Goal: Transaction & Acquisition: Purchase product/service

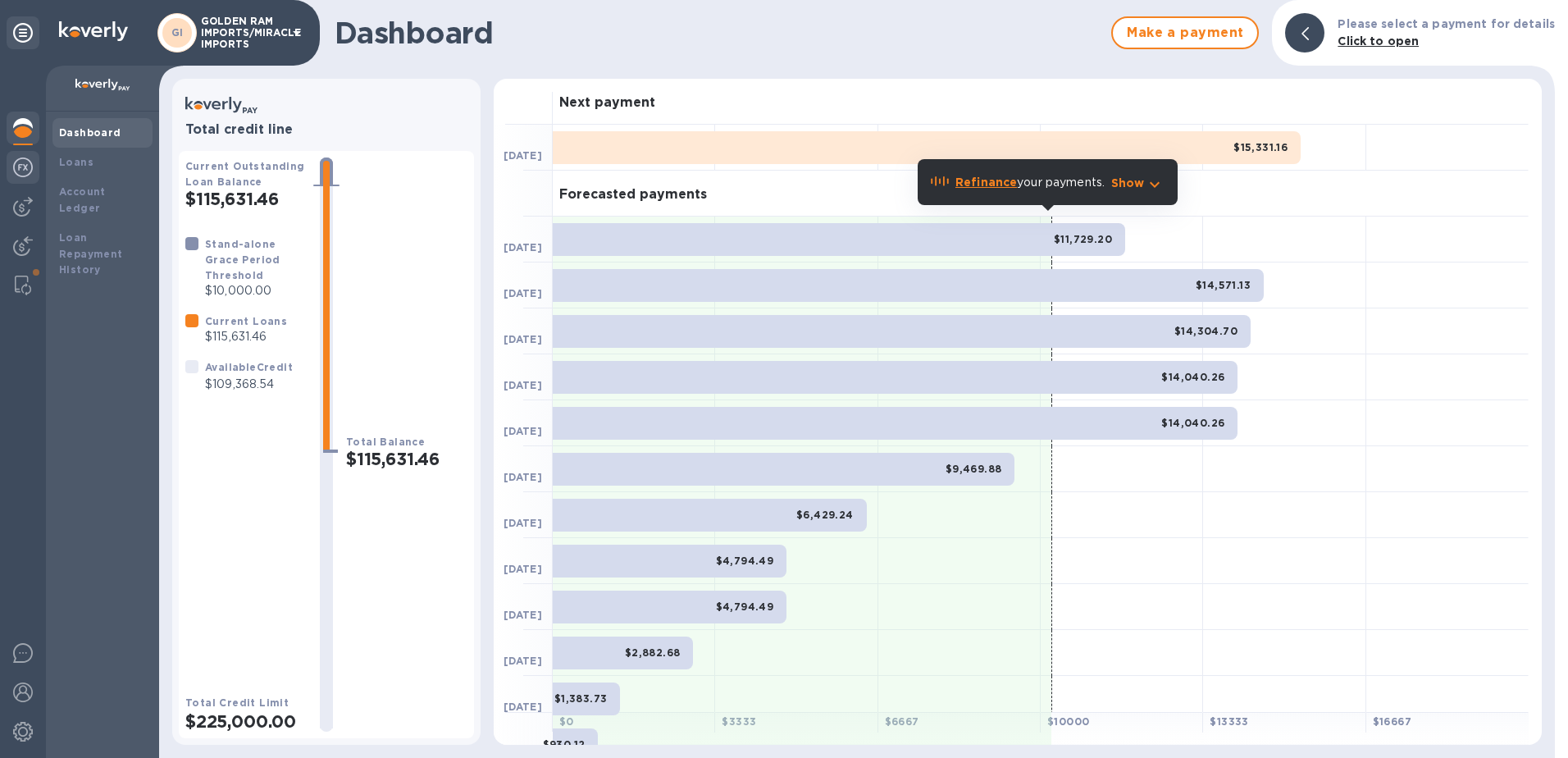
click at [19, 176] on img at bounding box center [23, 167] width 19 height 19
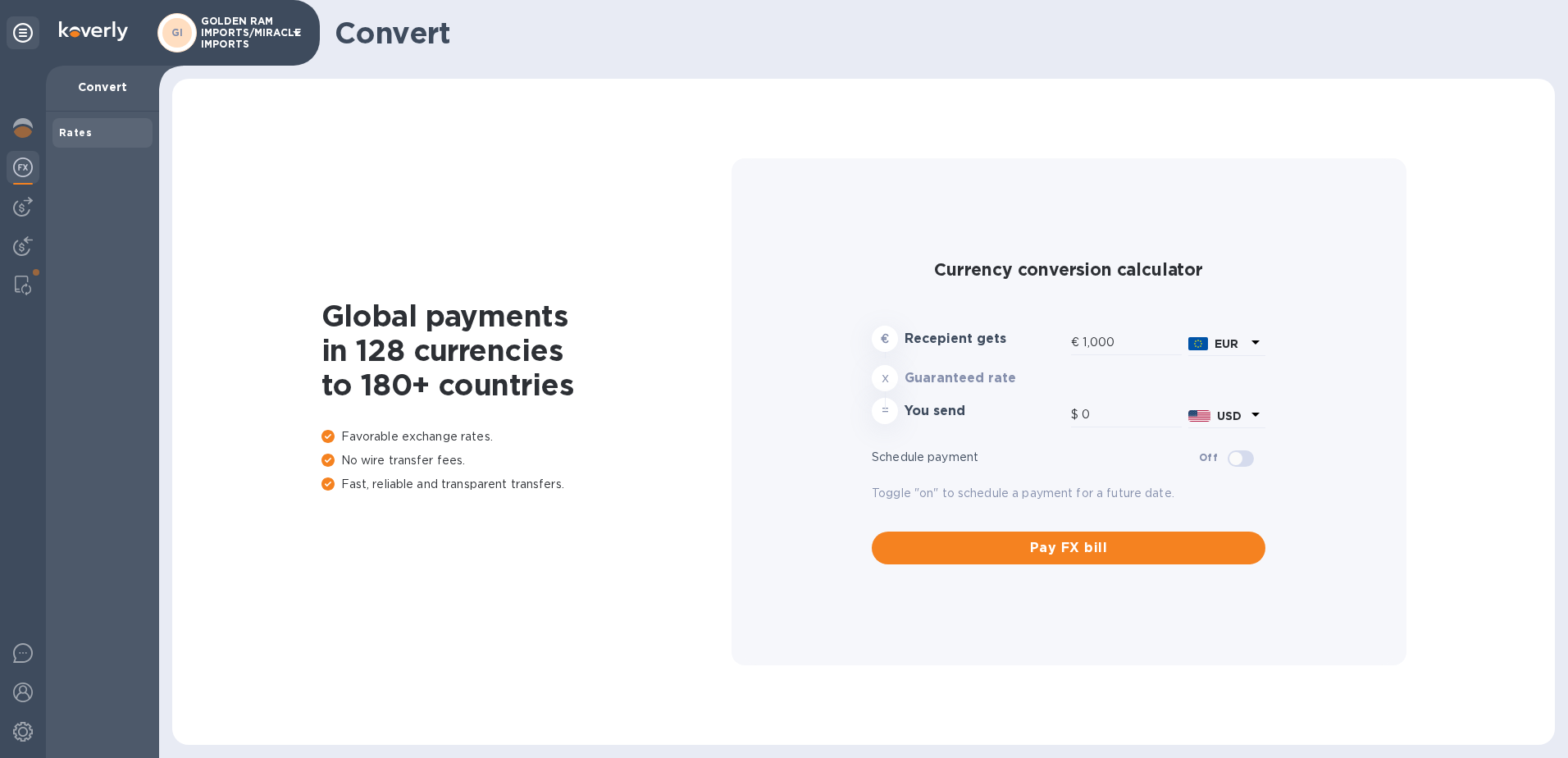
type input "1,184.33"
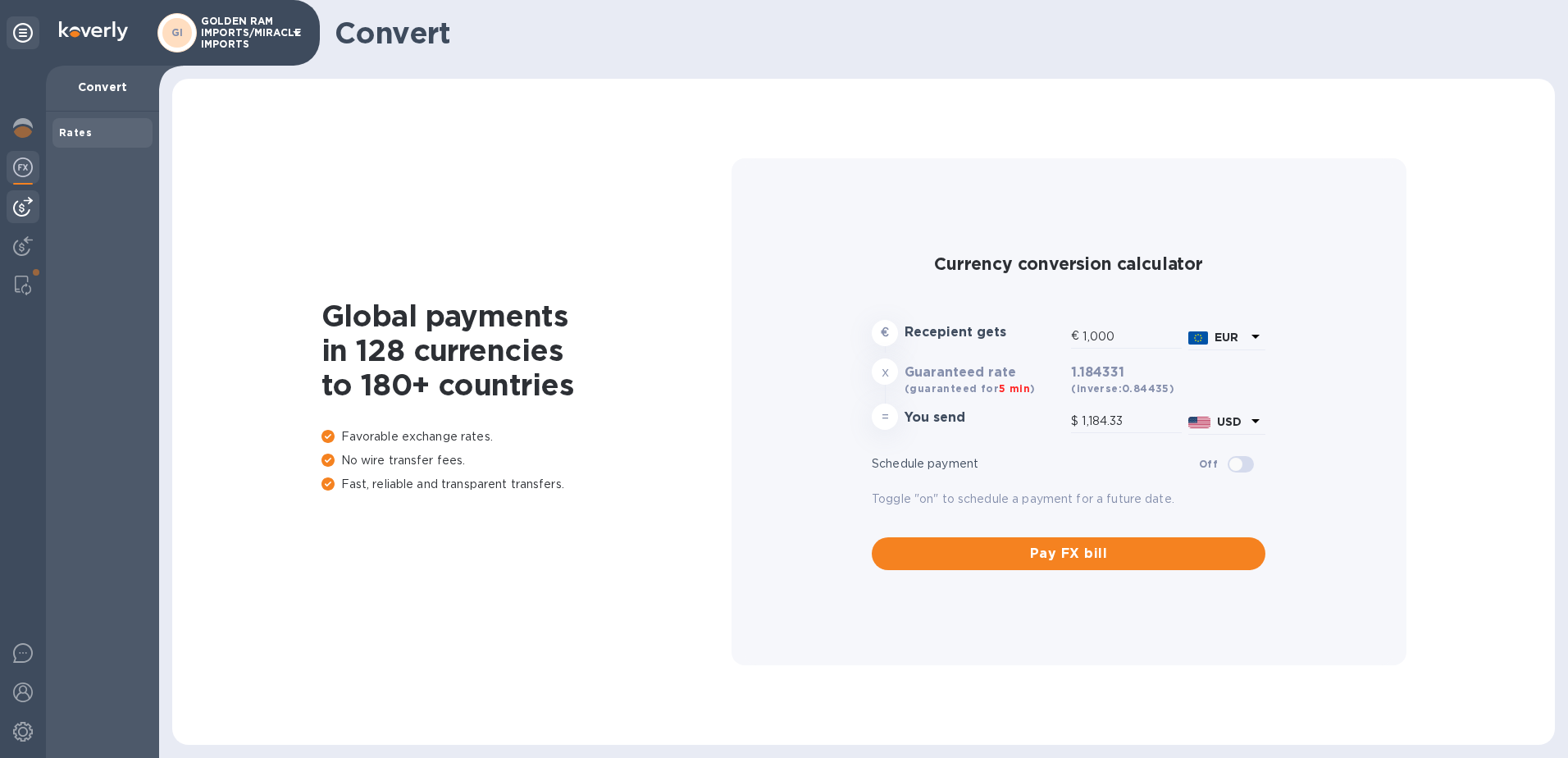
click at [20, 201] on img at bounding box center [23, 206] width 19 height 19
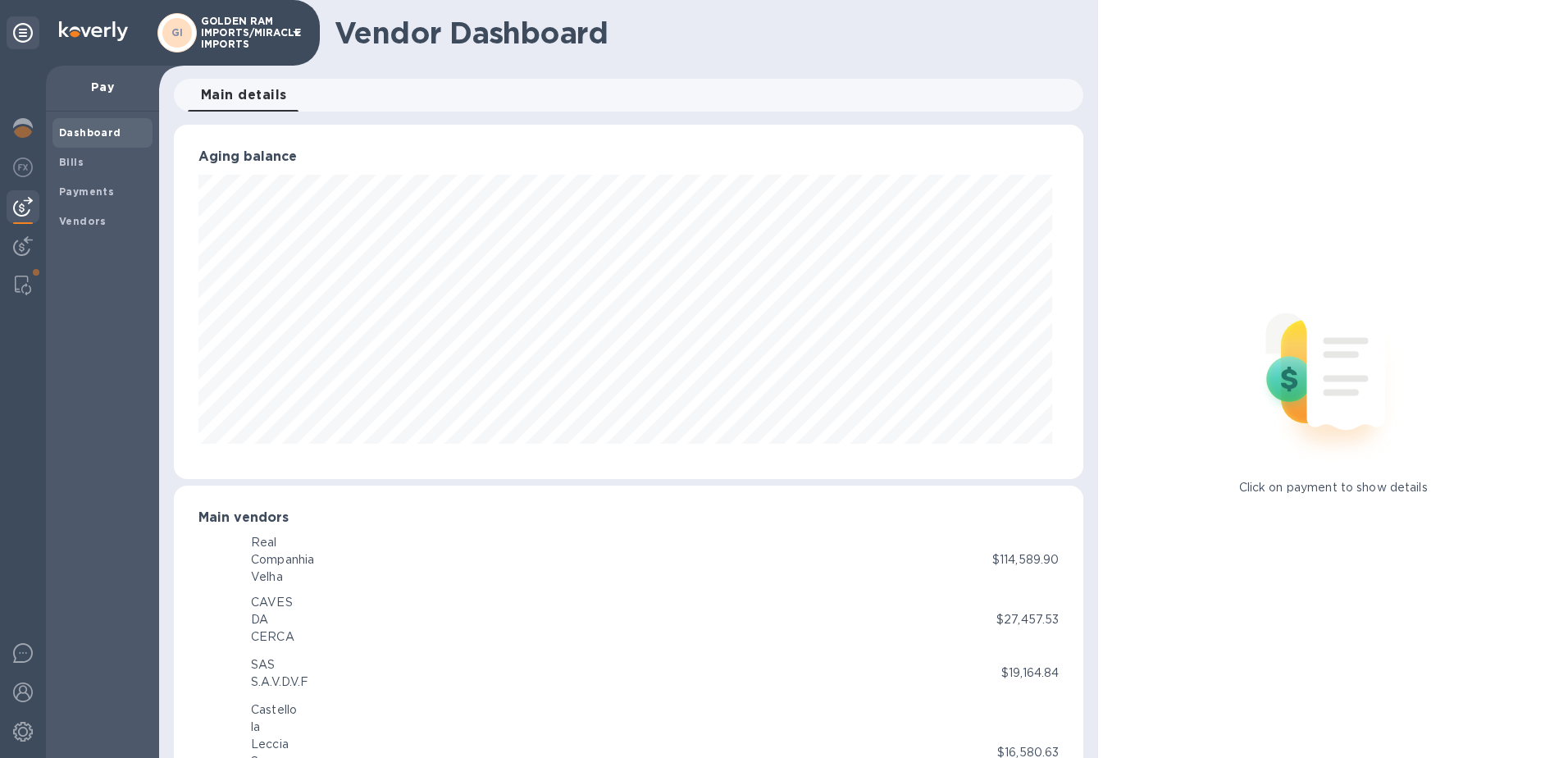
scroll to position [819838, 819144]
click at [73, 159] on b "Bills" at bounding box center [71, 162] width 24 height 13
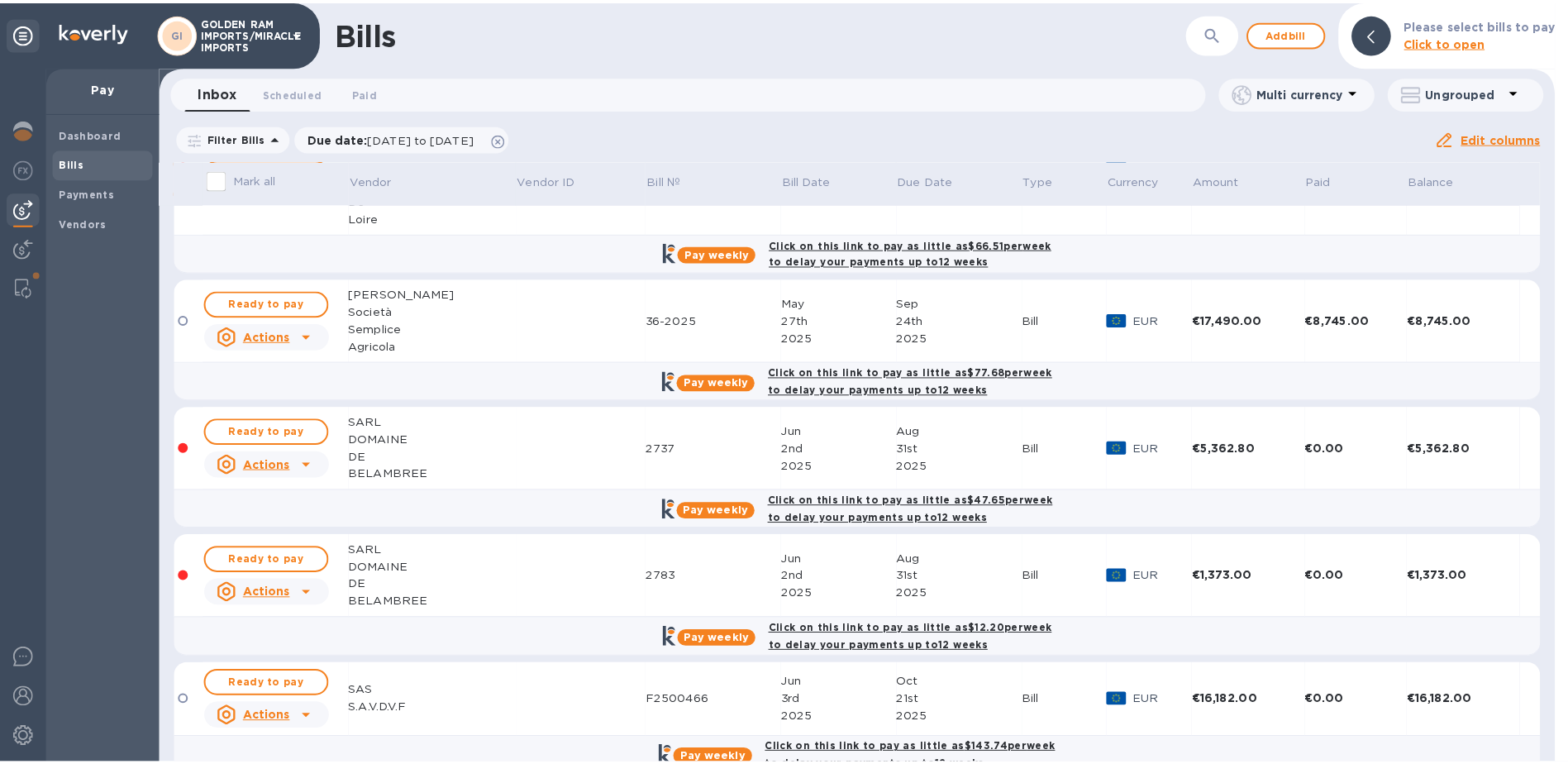
scroll to position [976, 0]
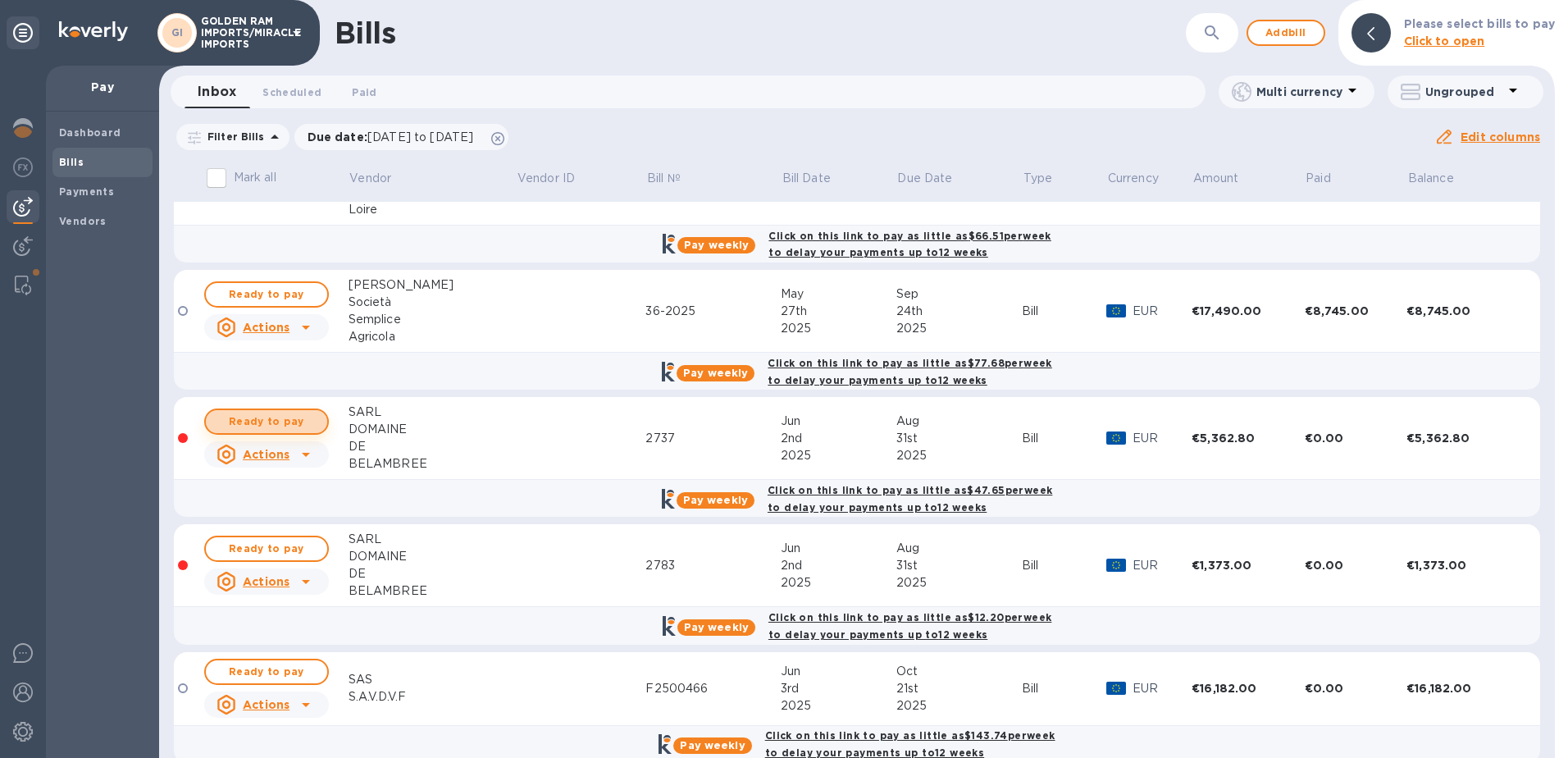
click at [276, 411] on span "Ready to pay" at bounding box center [266, 421] width 95 height 19
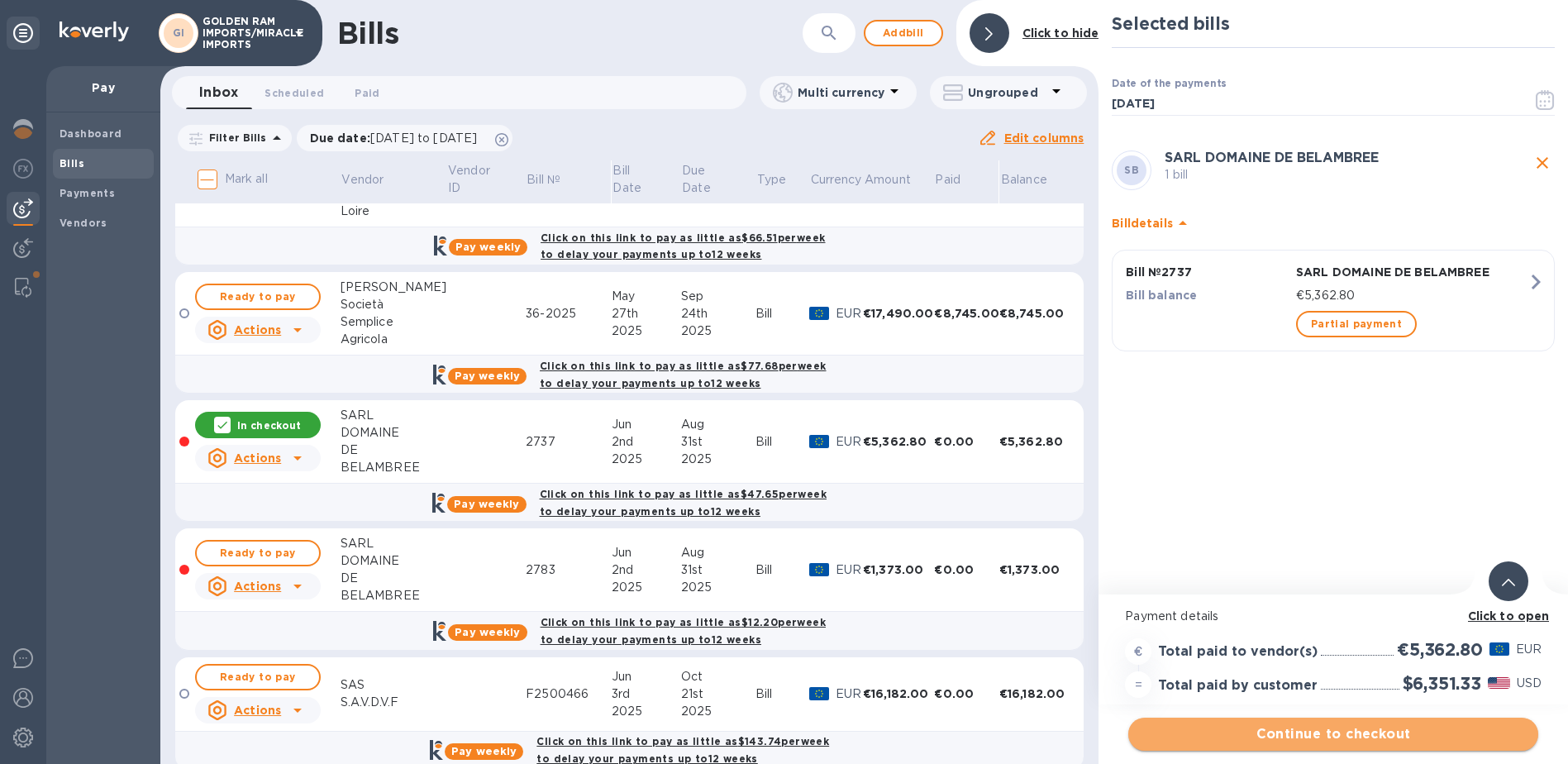
click at [1327, 738] on span "Continue to checkout" at bounding box center [1333, 734] width 383 height 20
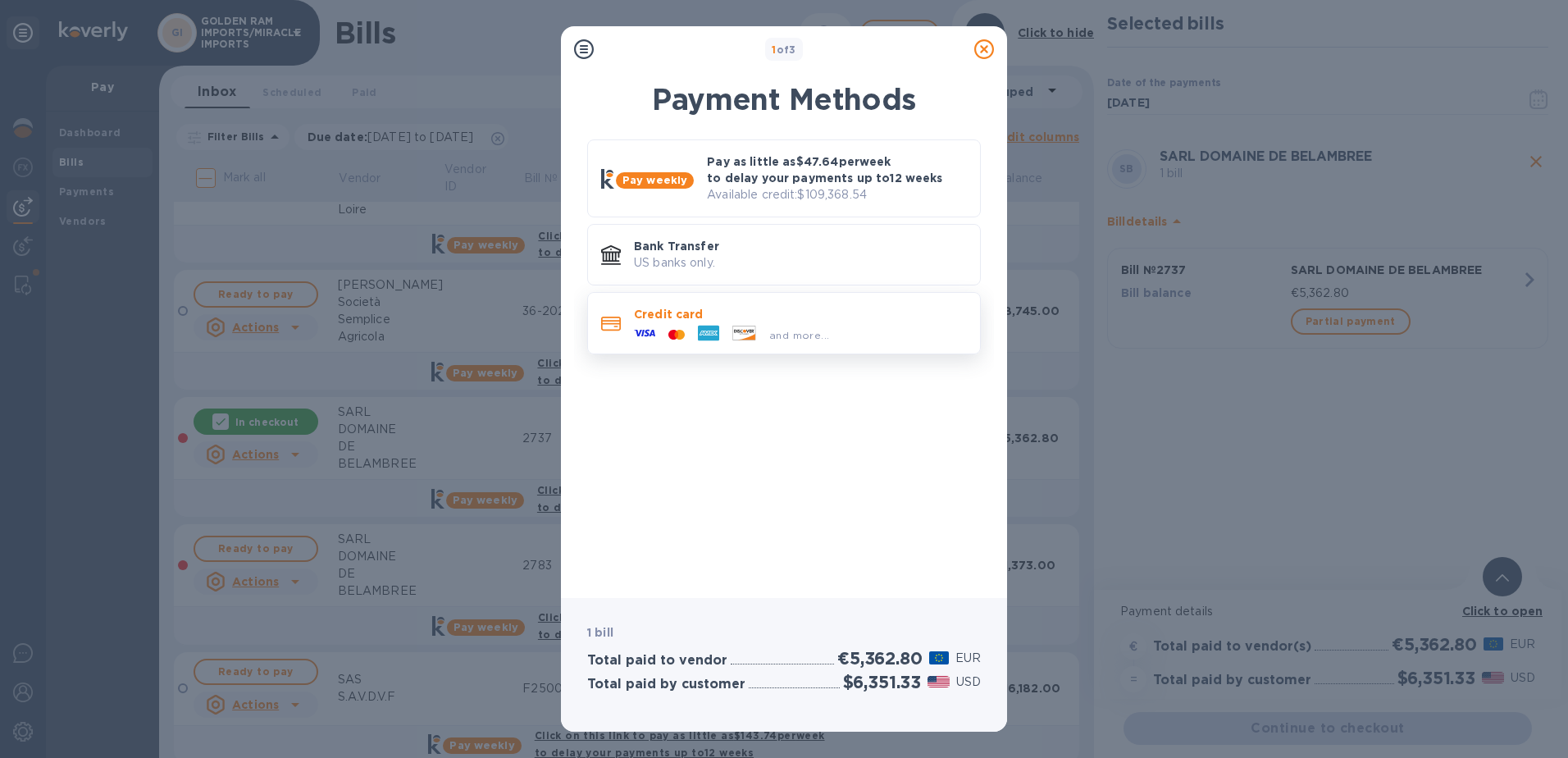
click at [787, 317] on p "Credit card" at bounding box center [800, 314] width 333 height 16
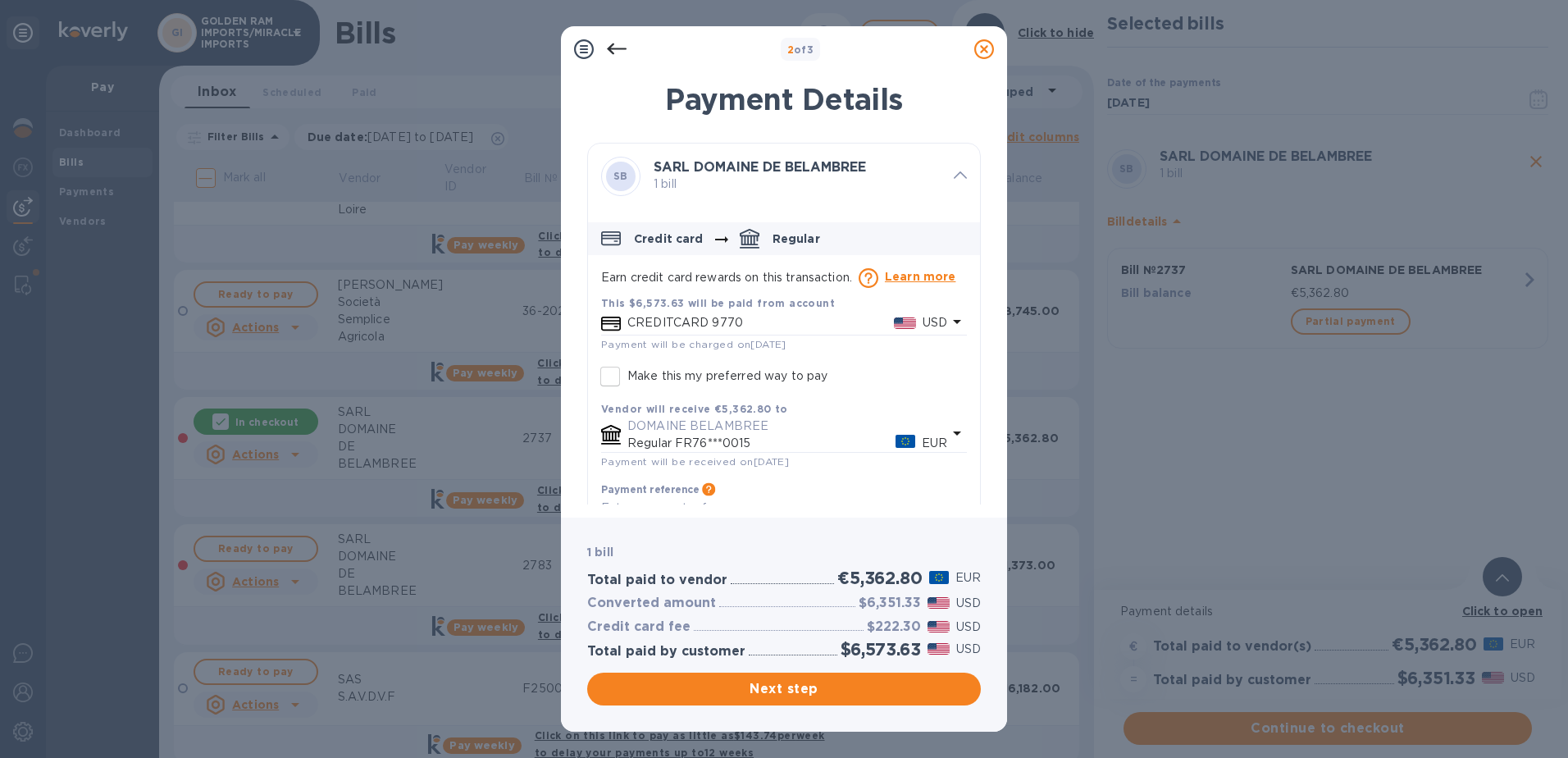
click at [985, 45] on icon at bounding box center [984, 49] width 19 height 19
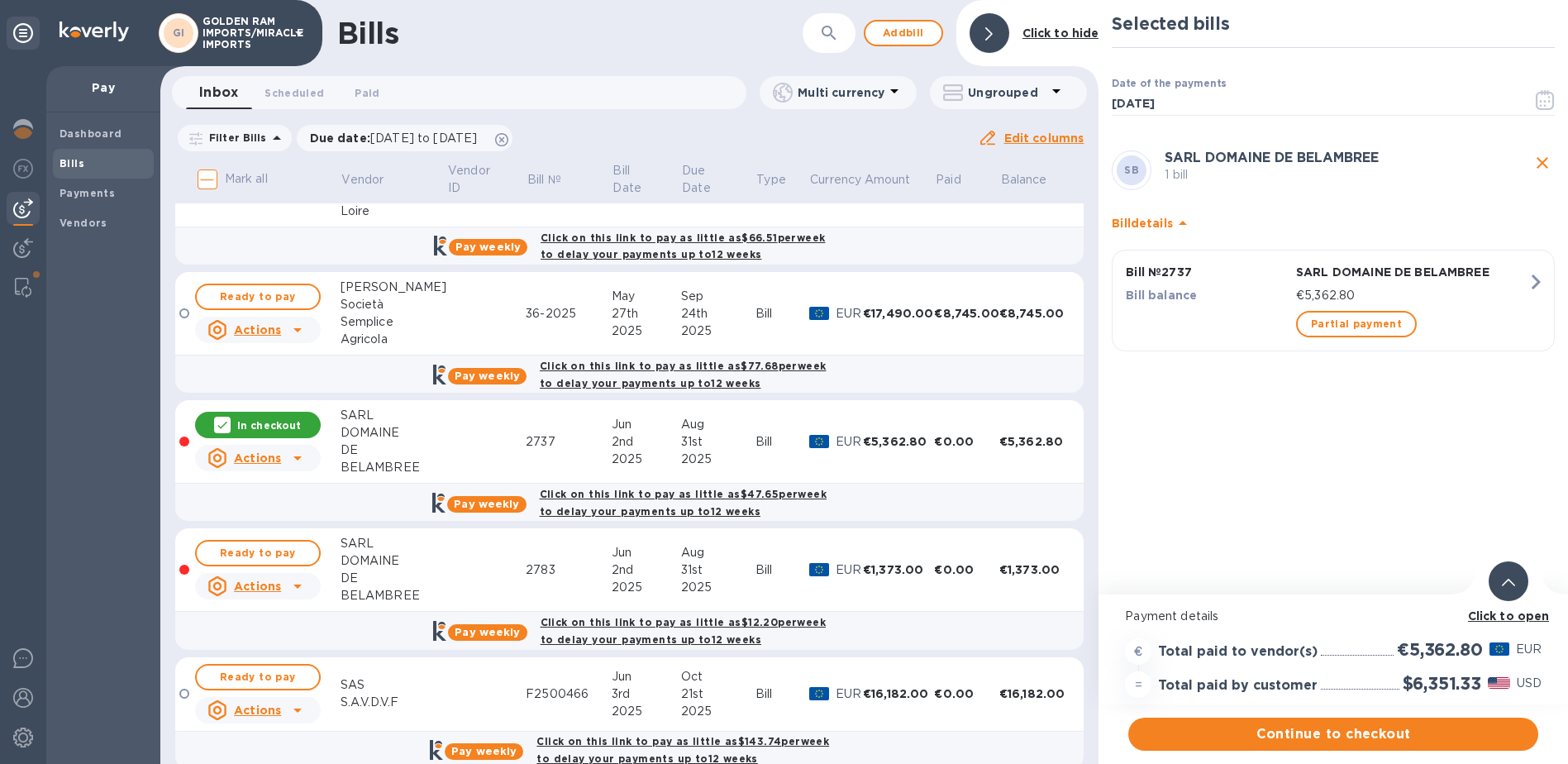
scroll to position [13, 0]
click at [1340, 724] on span "Continue to checkout" at bounding box center [1333, 734] width 383 height 20
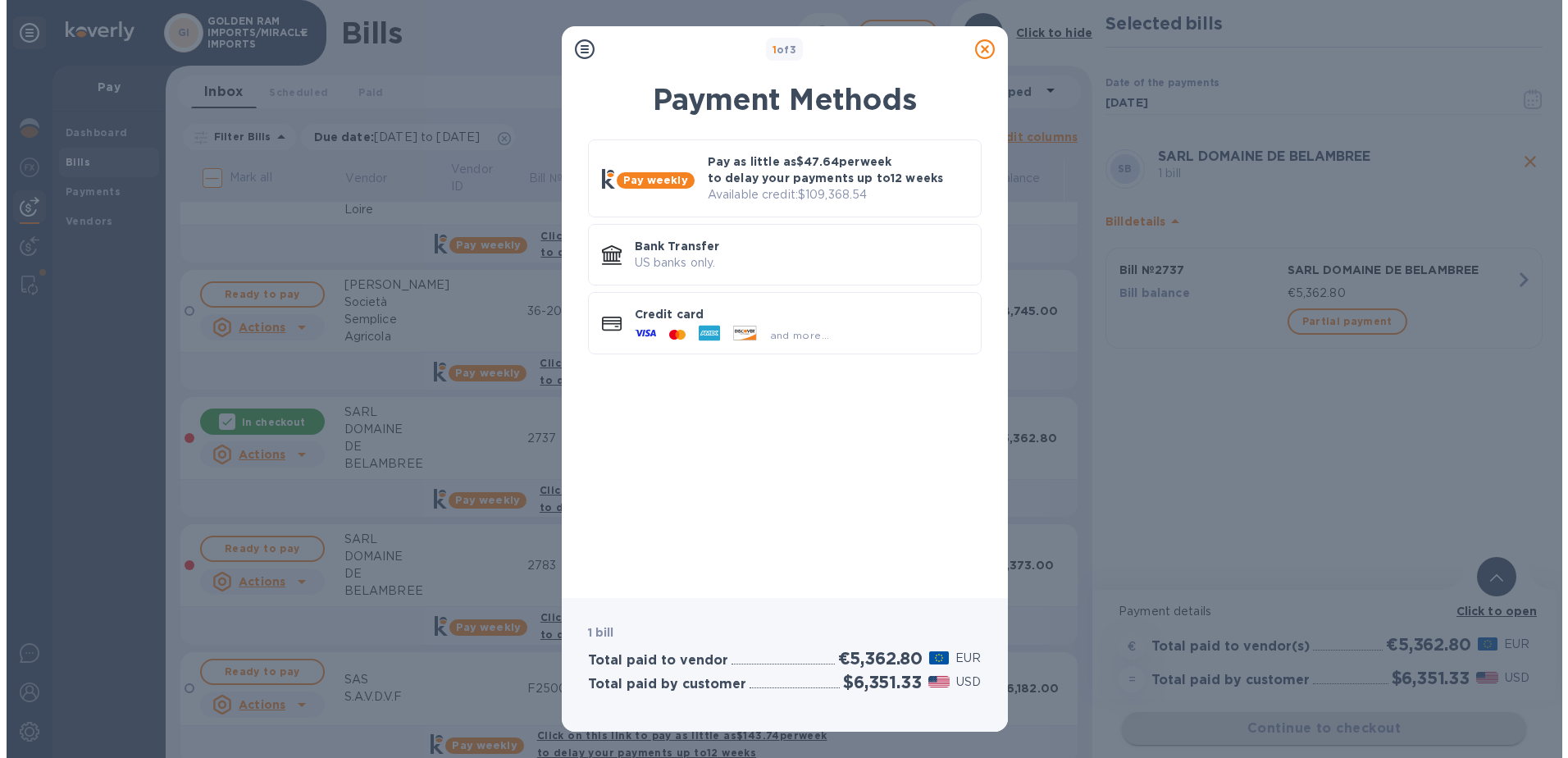
scroll to position [0, 0]
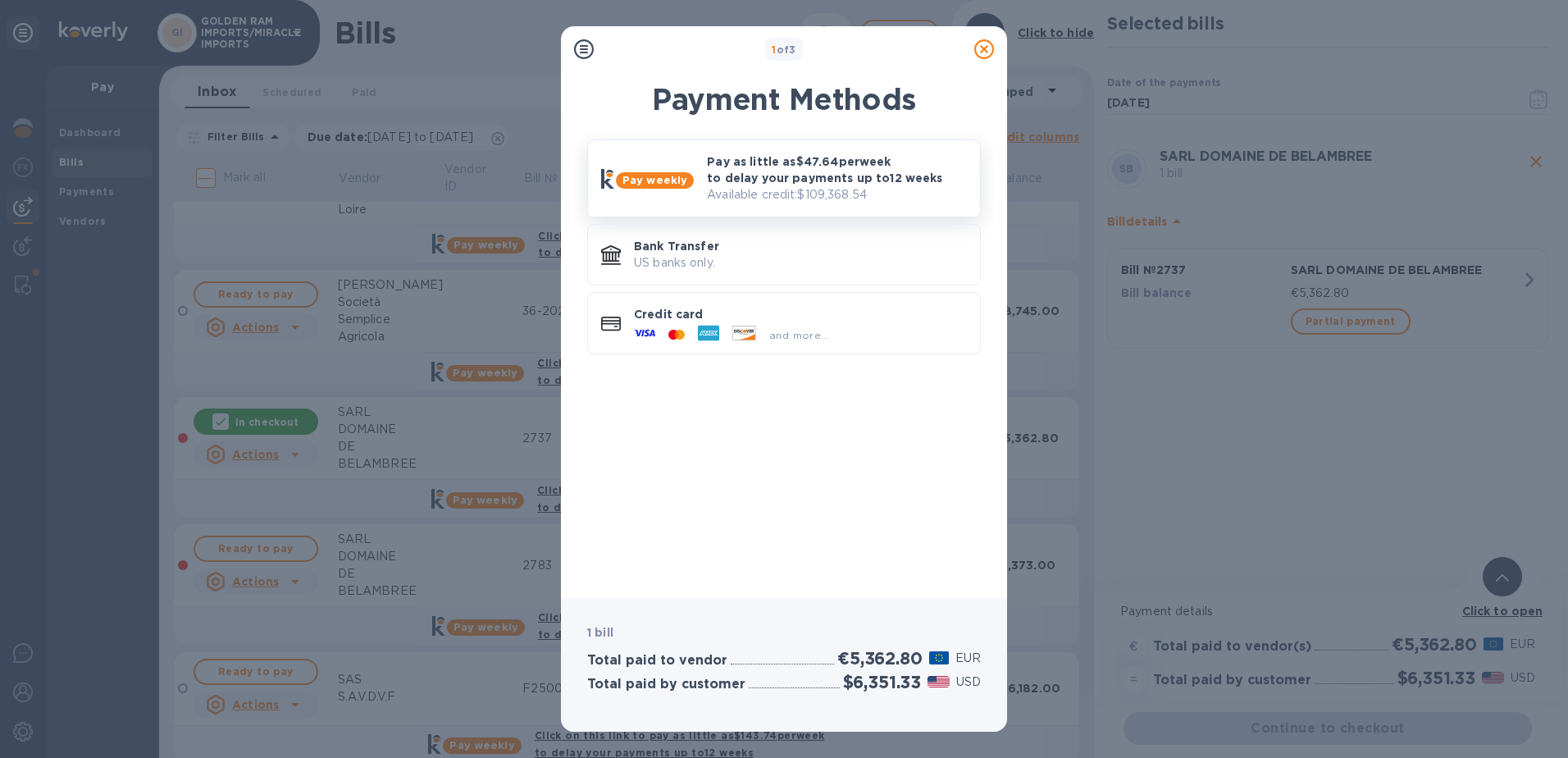
click at [835, 179] on p "Pay as little as $47.64 per week to delay your payments up to 12 weeks" at bounding box center [836, 169] width 260 height 33
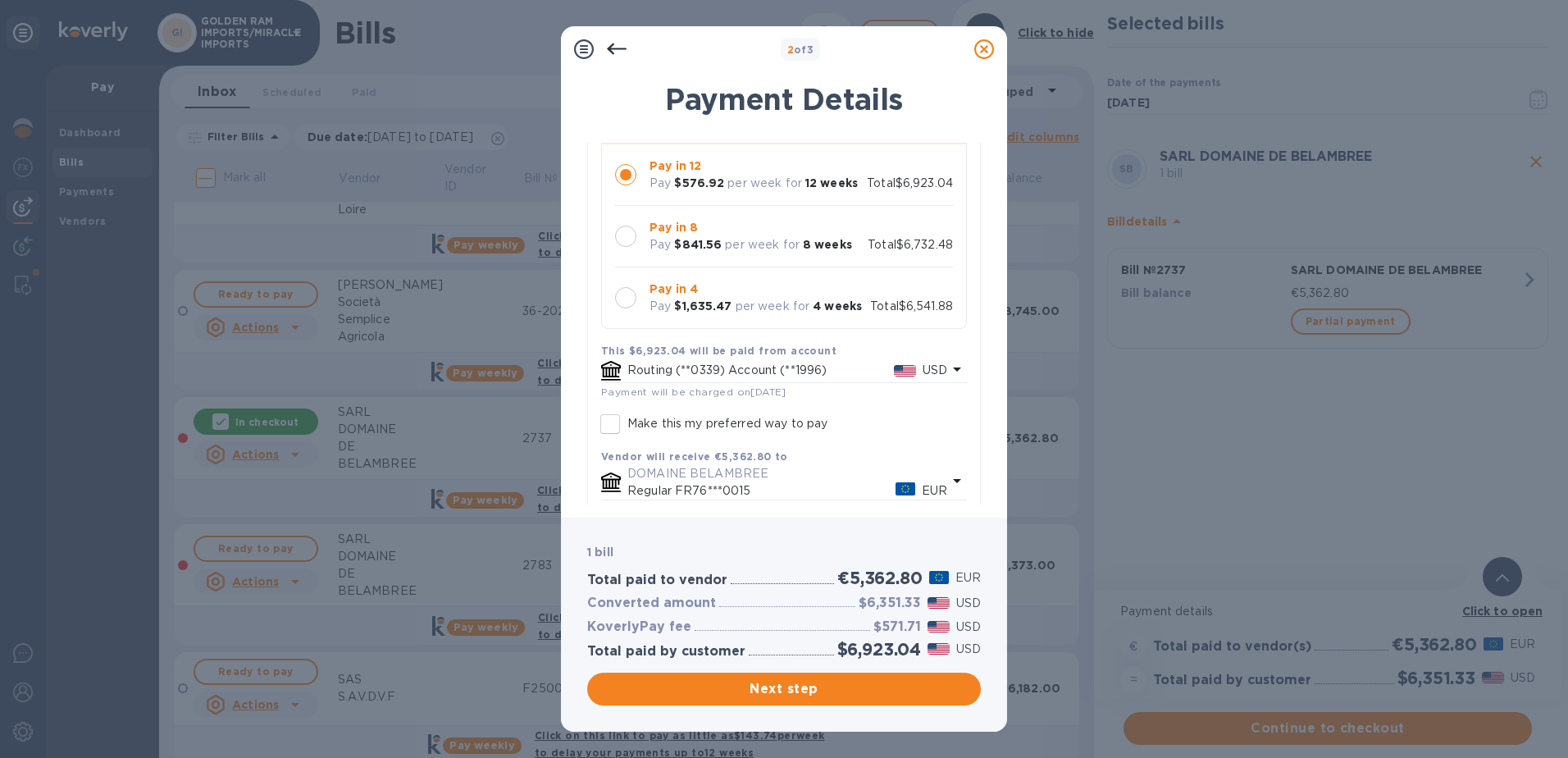
scroll to position [285, 0]
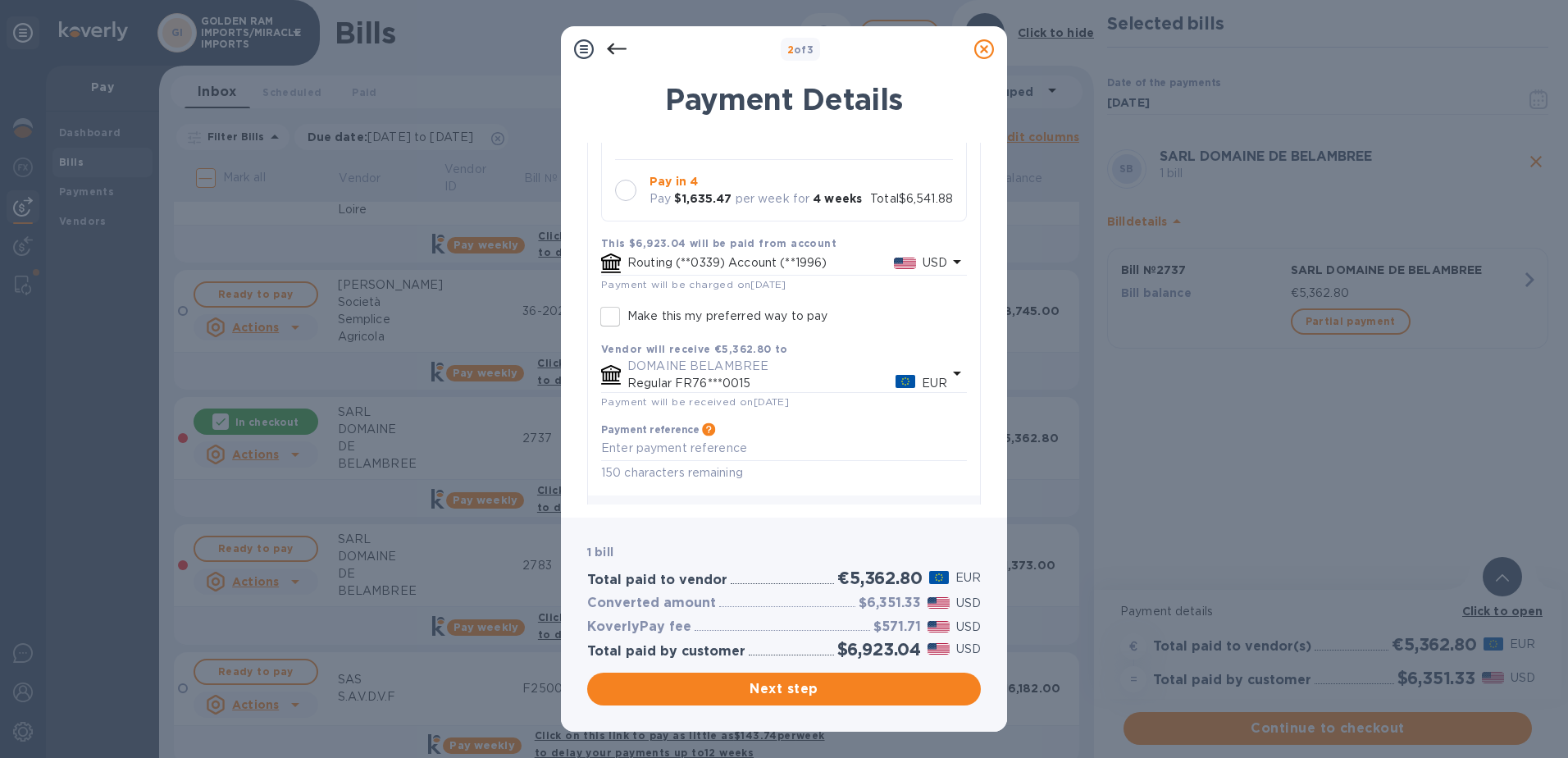
click at [984, 52] on icon at bounding box center [984, 49] width 19 height 19
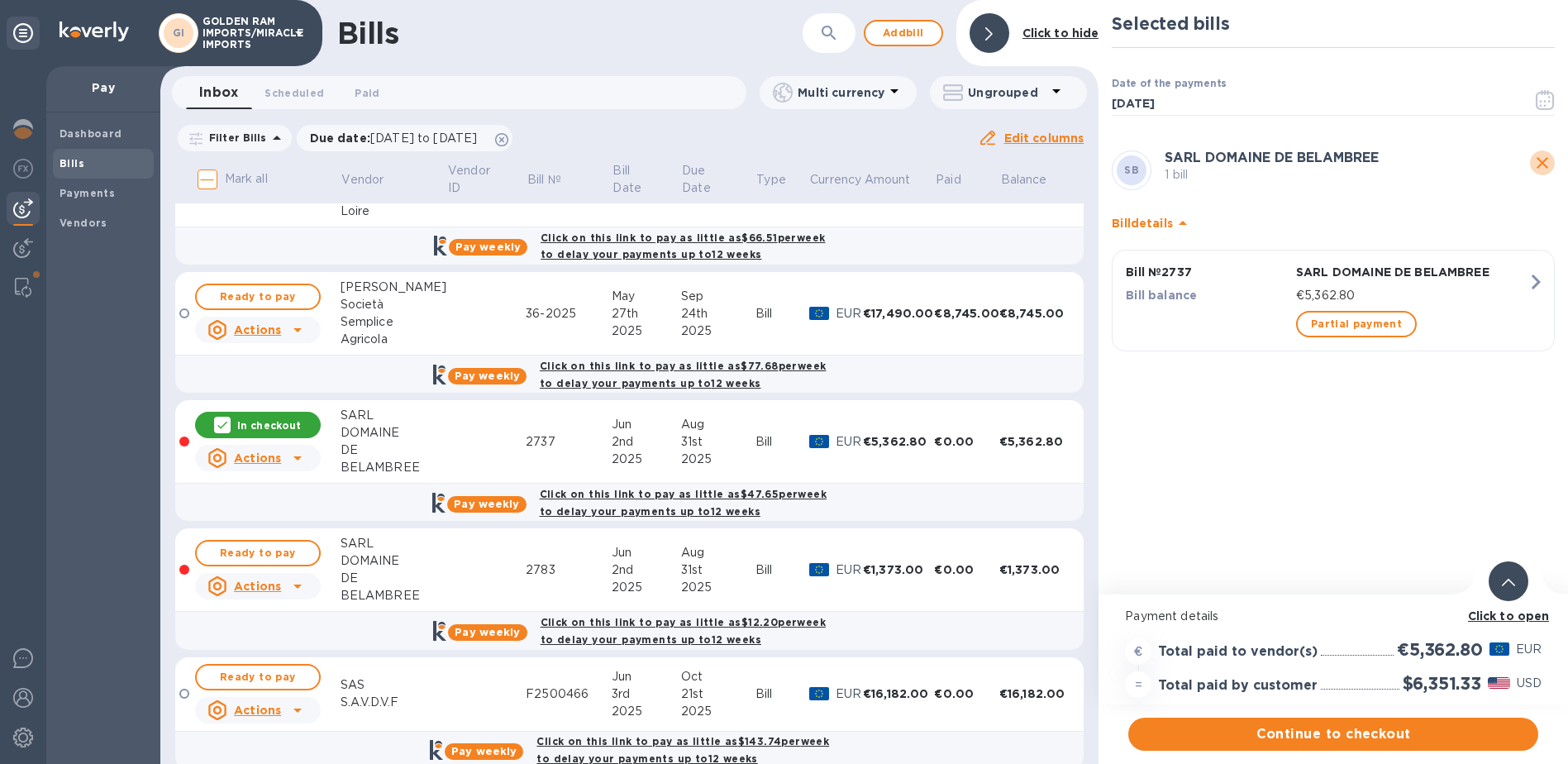
click at [1548, 160] on icon "close" at bounding box center [1543, 163] width 20 height 20
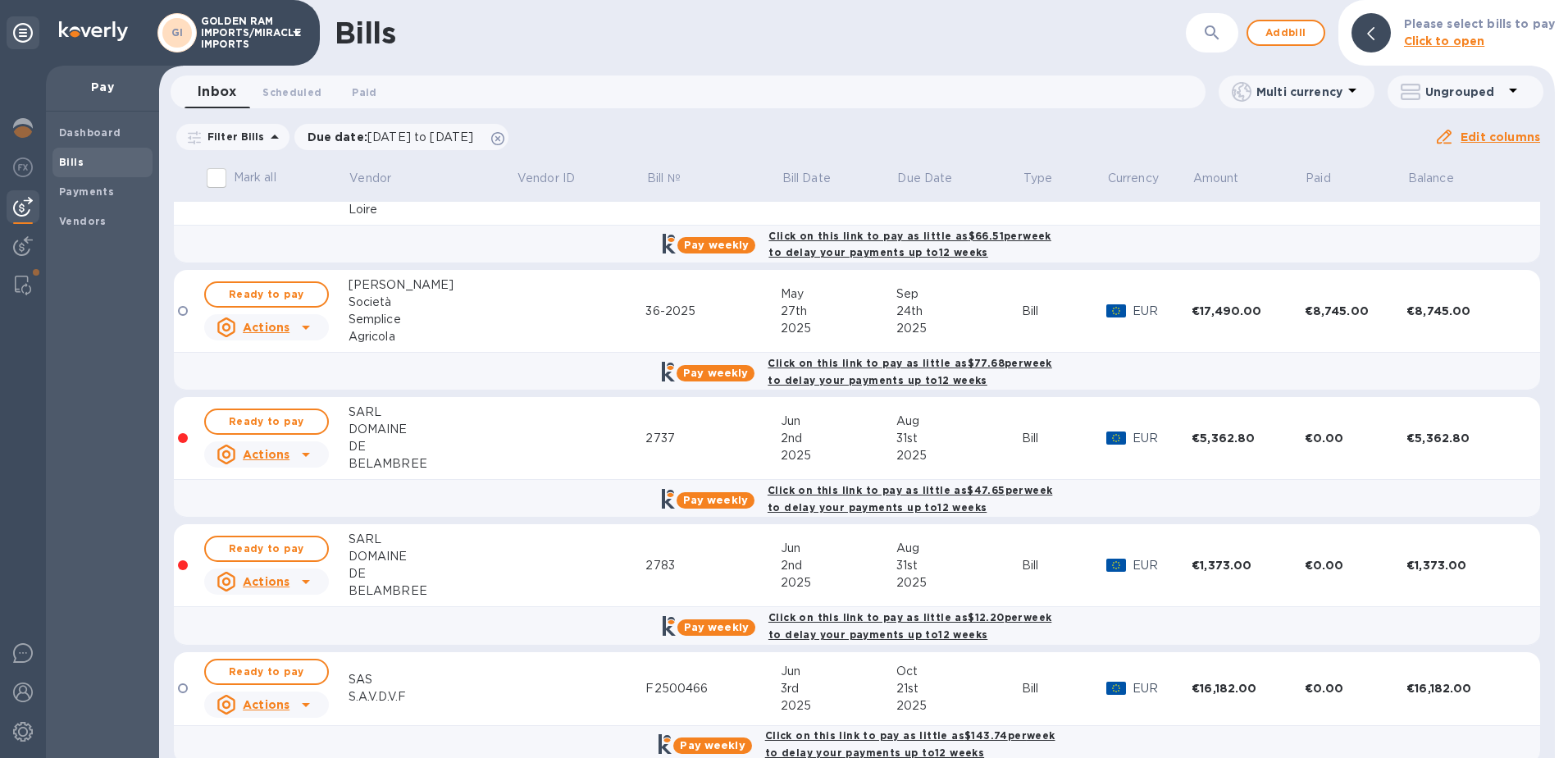
drag, startPoint x: 1556, startPoint y: 557, endPoint x: 1556, endPoint y: 570, distance: 13.0
click at [1556, 570] on div at bounding box center [1561, 379] width 14 height 758
